Goal: Task Accomplishment & Management: Manage account settings

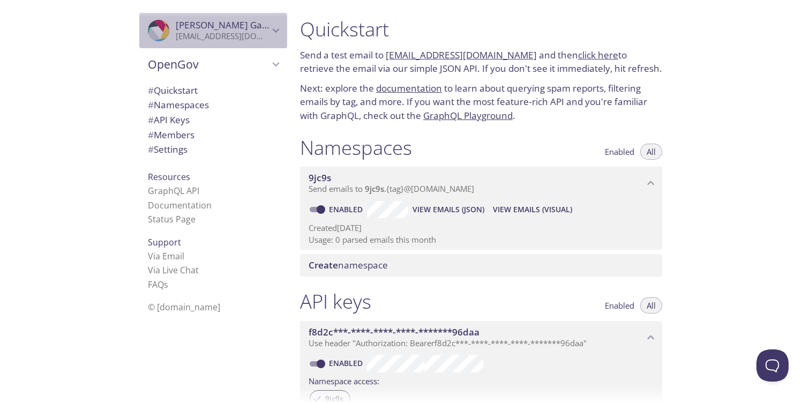
click at [277, 32] on icon "Eashwar Ganapathy" at bounding box center [276, 31] width 14 height 14
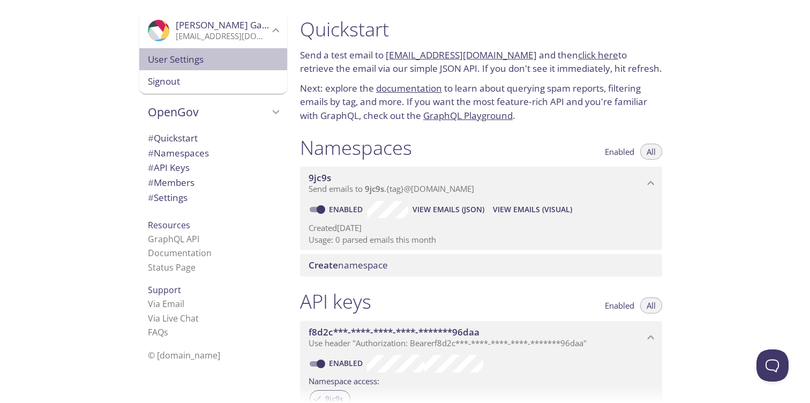
click at [178, 62] on span "User Settings" at bounding box center [213, 59] width 131 height 14
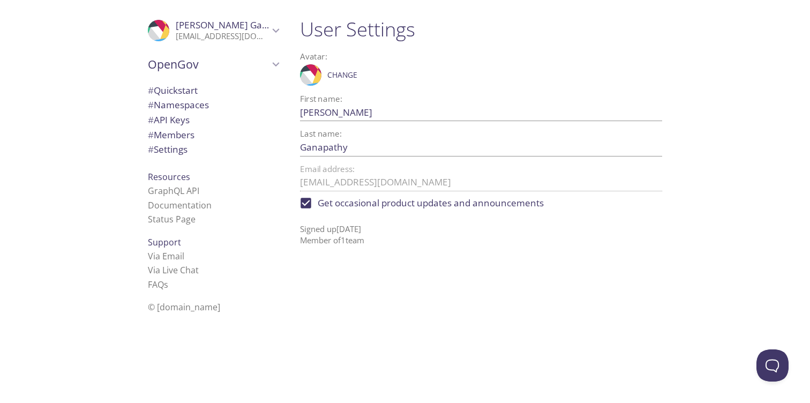
click at [184, 68] on span "OpenGov" at bounding box center [208, 64] width 121 height 15
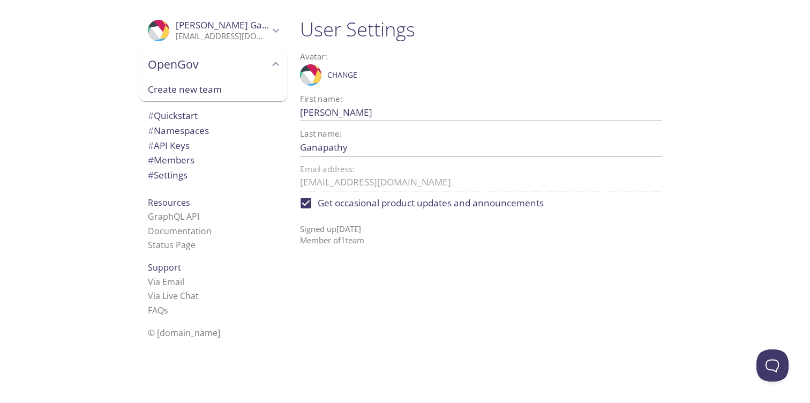
drag, startPoint x: 71, startPoint y: 107, endPoint x: 91, endPoint y: 117, distance: 22.3
click at [71, 107] on div ".cls-1 { fill: #6d5ca8; } .cls-2 { fill: #3fc191; } .cls-3 { fill: #3b4752; } .…" at bounding box center [145, 201] width 291 height 403
click at [179, 164] on span "# Members" at bounding box center [171, 160] width 47 height 12
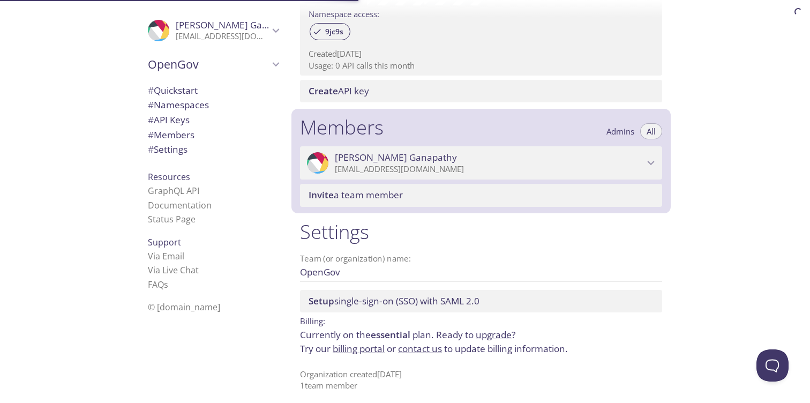
scroll to position [373, 0]
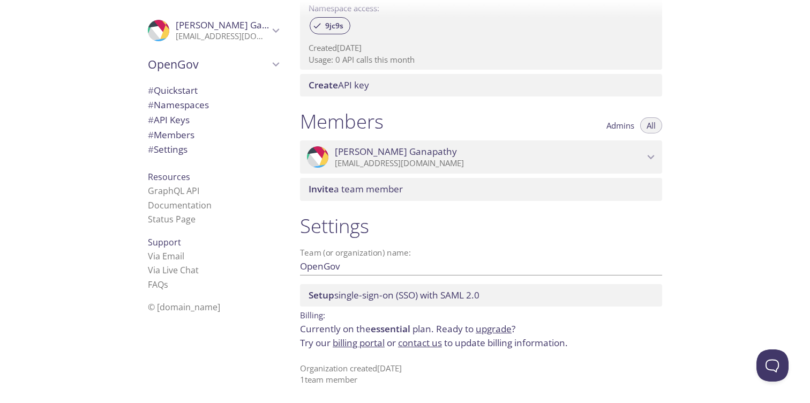
click at [387, 195] on div "Invite a team member" at bounding box center [481, 189] width 362 height 22
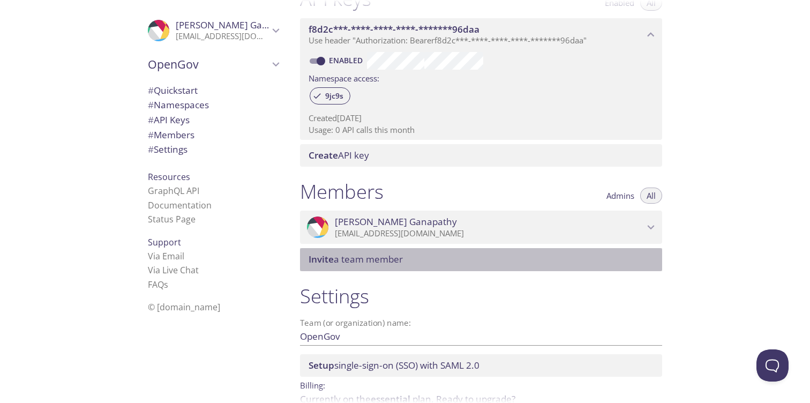
scroll to position [300, 0]
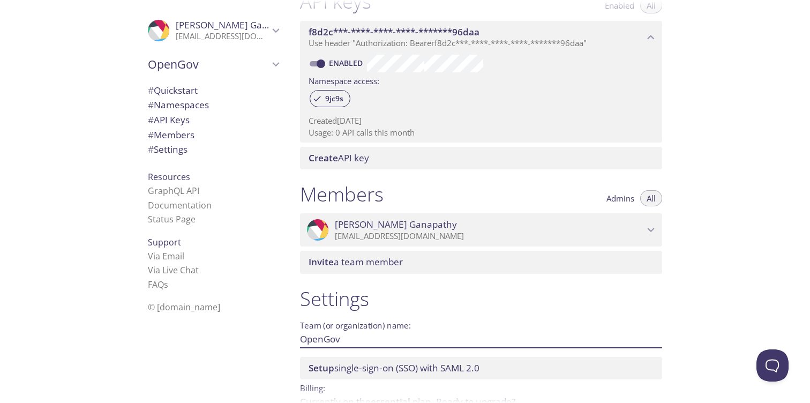
click at [361, 342] on input "OpenGov" at bounding box center [464, 339] width 328 height 18
type input "OpenGov [DOMAIN_NAME]"
click at [643, 336] on span "Save" at bounding box center [644, 339] width 29 height 13
click at [387, 266] on span "Invite a team member" at bounding box center [355, 261] width 94 height 12
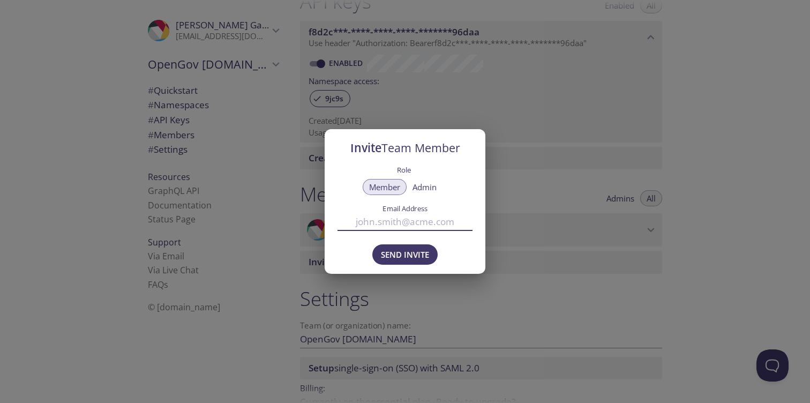
click at [396, 223] on input "Email Address" at bounding box center [404, 222] width 135 height 18
click at [427, 187] on span "Admin" at bounding box center [424, 187] width 24 height 0
click at [394, 220] on input "Email Address" at bounding box center [404, 222] width 135 height 18
click at [389, 225] on input "Email Address" at bounding box center [404, 222] width 135 height 18
type input "[EMAIL_ADDRESS][DOMAIN_NAME]"
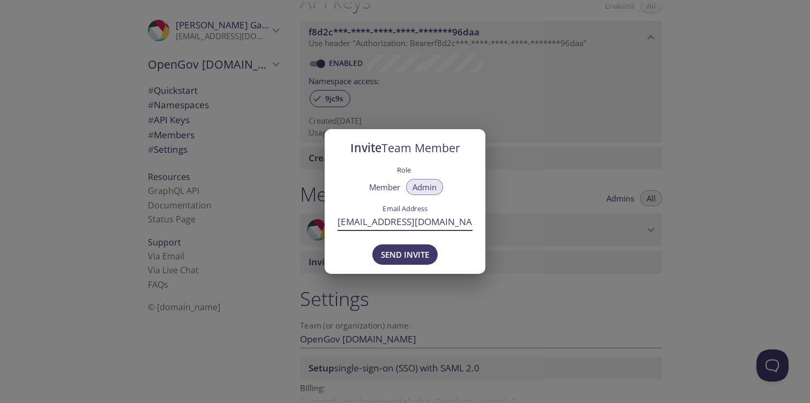
click at [396, 256] on span "Send Invite" at bounding box center [405, 254] width 48 height 14
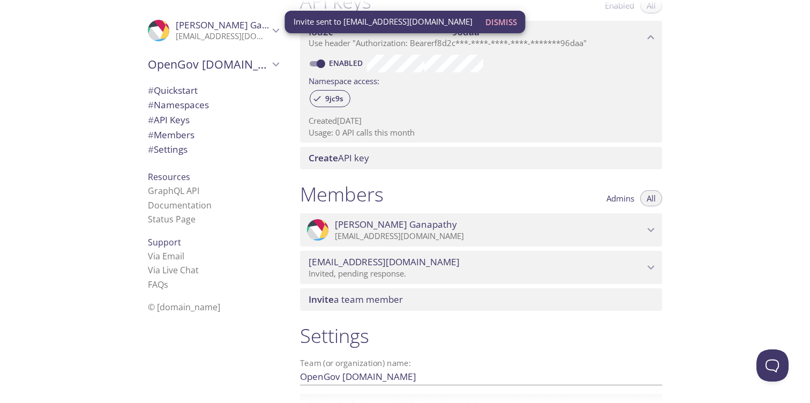
click at [420, 303] on span "Invite a team member" at bounding box center [482, 299] width 349 height 12
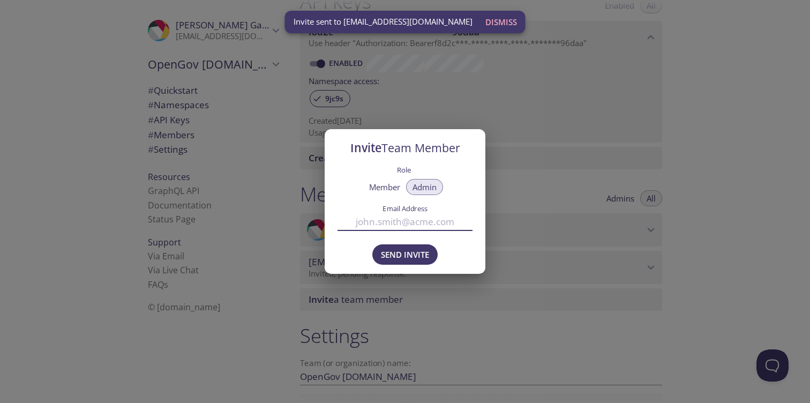
click at [401, 220] on input "Email Address" at bounding box center [404, 222] width 135 height 18
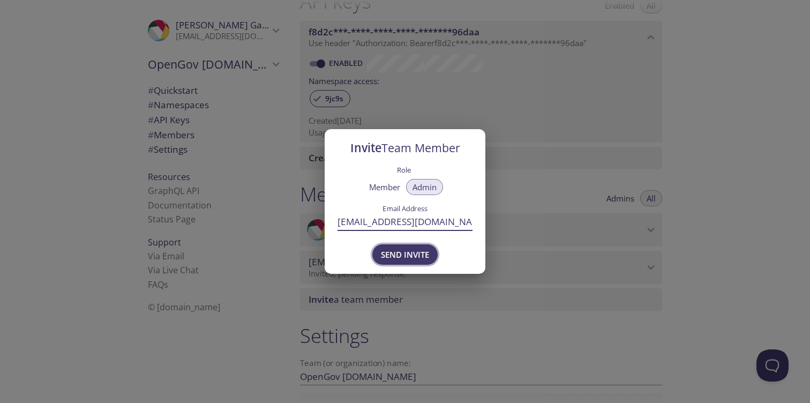
type input "[EMAIL_ADDRESS][DOMAIN_NAME]"
click at [396, 260] on span "Send Invite" at bounding box center [405, 254] width 48 height 14
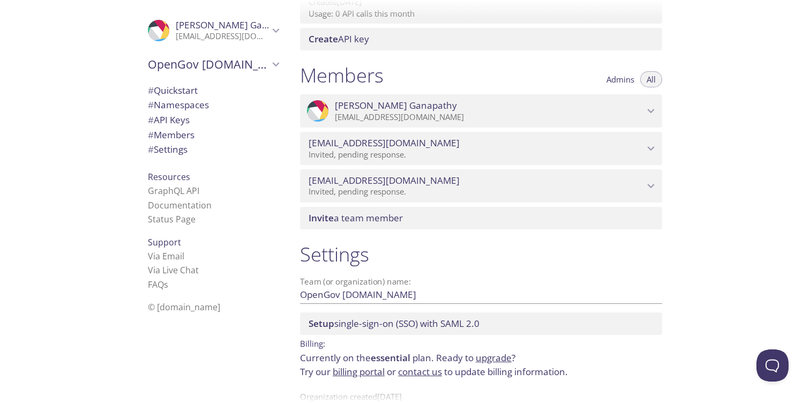
scroll to position [447, 0]
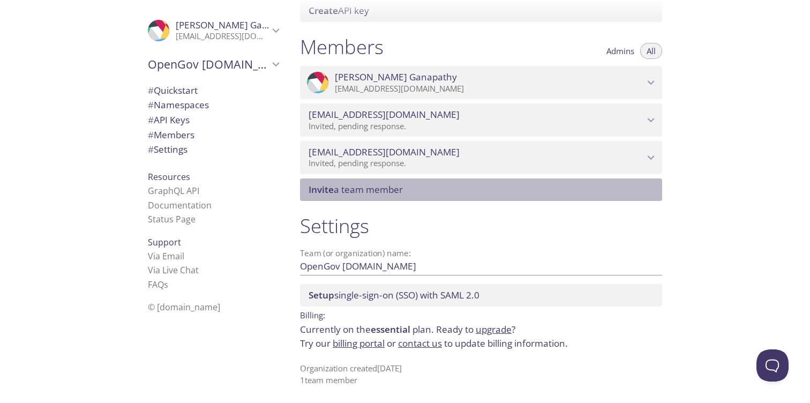
click at [358, 191] on span "Invite a team member" at bounding box center [355, 189] width 94 height 12
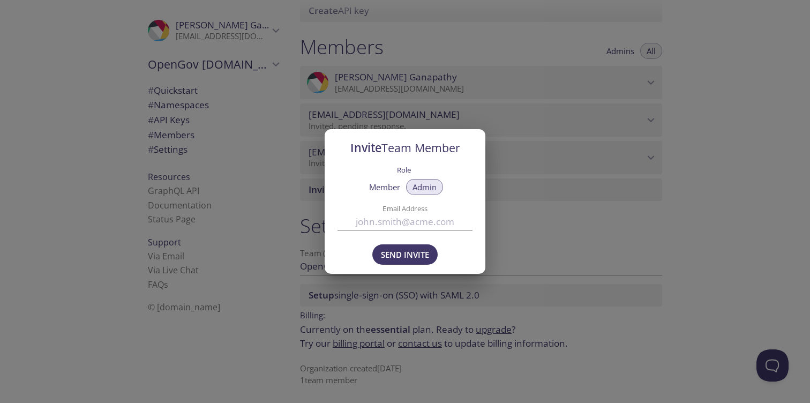
click at [401, 224] on input "Email Address" at bounding box center [404, 222] width 135 height 18
type input "[EMAIL_ADDRESS][DOMAIN_NAME]"
click at [413, 256] on span "Send Invite" at bounding box center [405, 254] width 48 height 14
